Goal: Navigation & Orientation: Find specific page/section

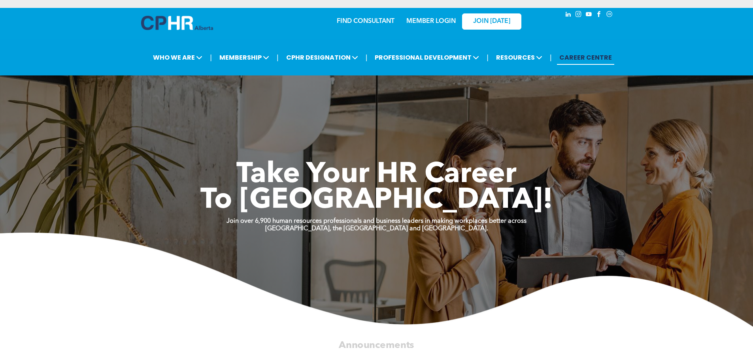
click at [442, 21] on link "MEMBER LOGIN" at bounding box center [430, 21] width 49 height 6
click at [418, 17] on div "MEMBER LOGIN" at bounding box center [430, 19] width 51 height 14
click at [418, 22] on link "MEMBER LOGIN" at bounding box center [430, 21] width 49 height 6
click at [434, 17] on div "MEMBER LOGIN" at bounding box center [430, 19] width 51 height 14
click at [432, 22] on link "MEMBER LOGIN" at bounding box center [430, 21] width 49 height 6
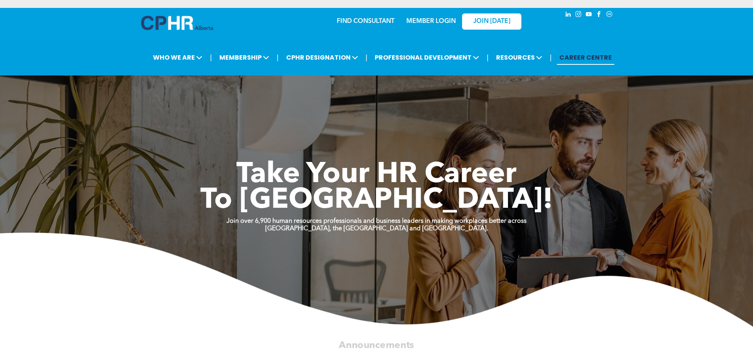
click at [430, 17] on div "MEMBER LOGIN" at bounding box center [430, 19] width 51 height 14
click at [430, 21] on link "MEMBER LOGIN" at bounding box center [430, 21] width 49 height 6
click at [422, 23] on link "MEMBER LOGIN" at bounding box center [430, 21] width 49 height 6
